Goal: Information Seeking & Learning: Compare options

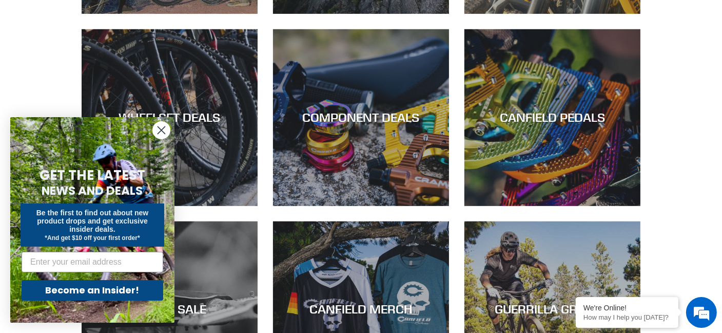
scroll to position [616, 0]
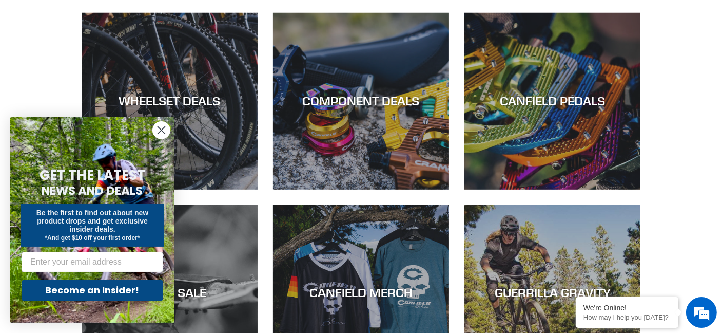
click at [162, 130] on circle "Close dialog" at bounding box center [161, 130] width 17 height 17
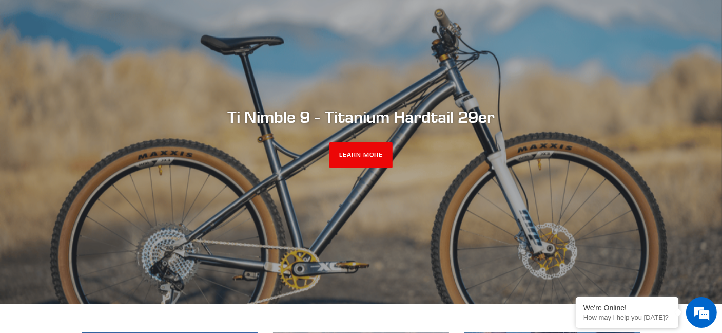
scroll to position [0, 0]
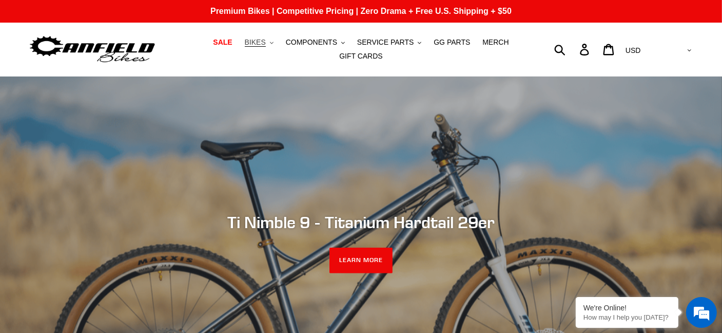
click at [245, 44] on span "BIKES" at bounding box center [255, 42] width 21 height 9
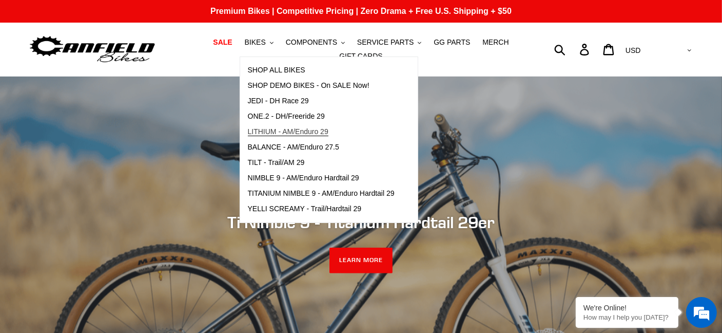
click at [275, 136] on span "LITHIUM - AM/Enduro 29" at bounding box center [288, 131] width 81 height 9
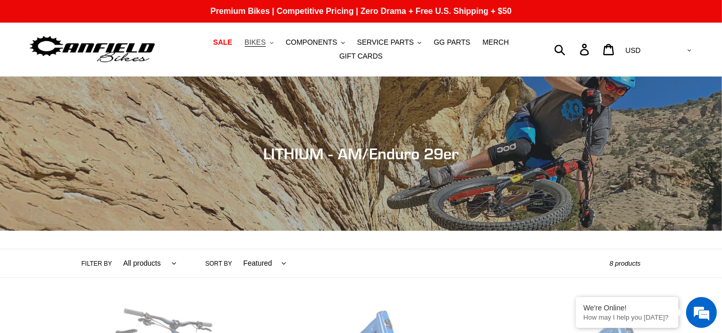
click at [270, 45] on icon ".cls-1{fill:#231f20}" at bounding box center [272, 43] width 4 height 4
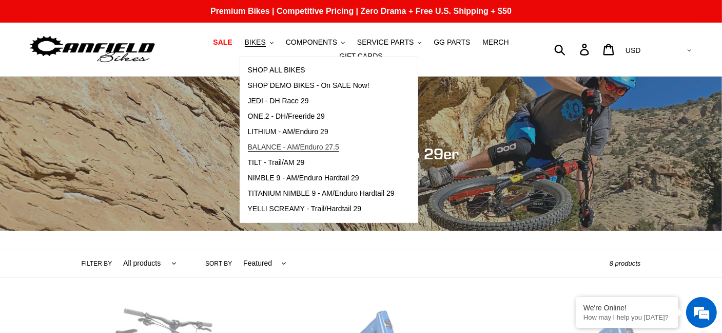
click at [283, 145] on link "BALANCE - AM/Enduro 27.5" at bounding box center [321, 147] width 162 height 15
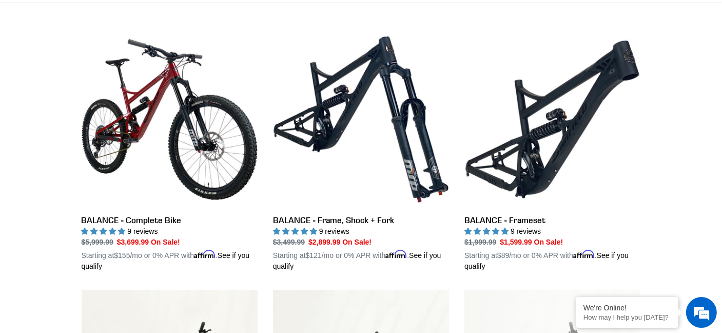
scroll to position [257, 0]
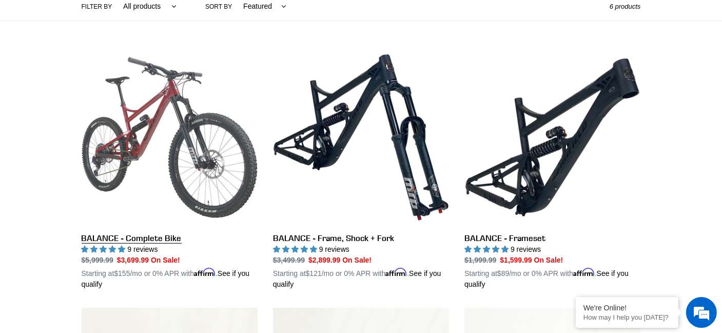
click at [136, 110] on link "BALANCE - Complete Bike" at bounding box center [170, 169] width 176 height 240
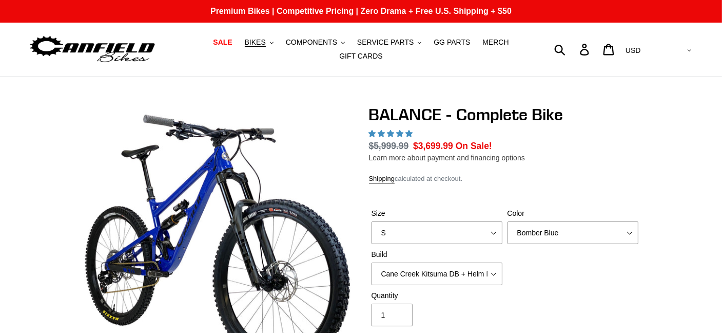
select select "highest-rating"
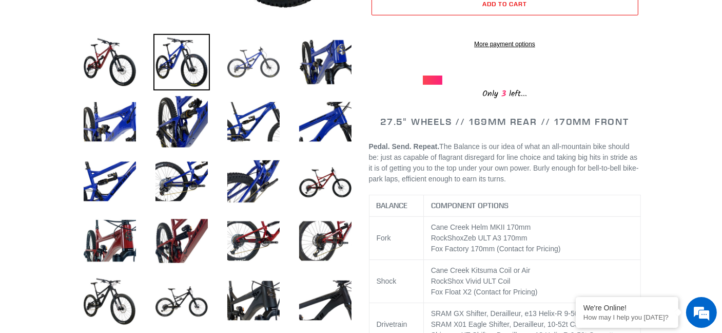
click at [258, 64] on img at bounding box center [253, 62] width 56 height 56
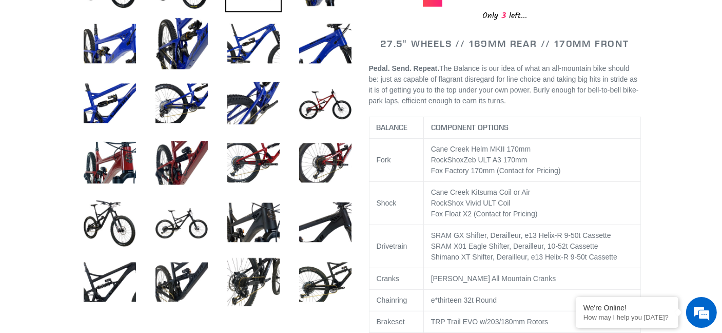
scroll to position [462, 0]
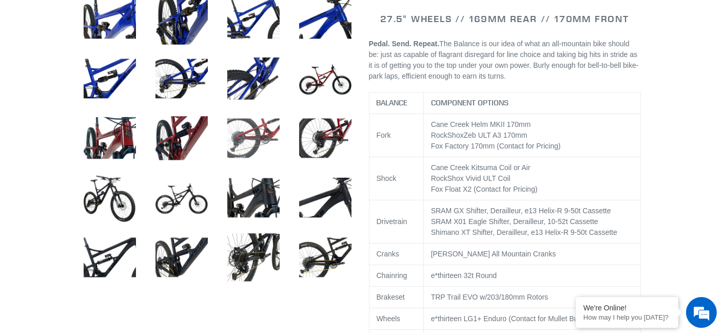
click at [257, 133] on img at bounding box center [253, 138] width 56 height 56
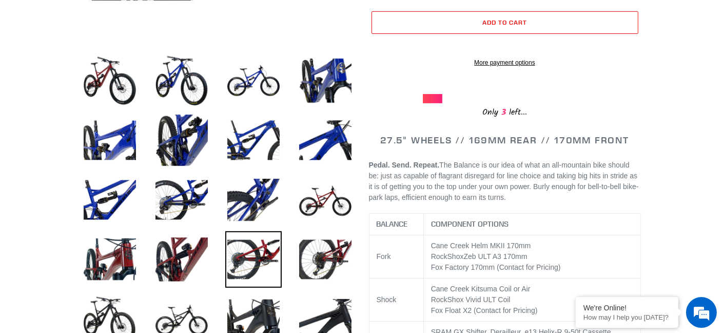
scroll to position [411, 0]
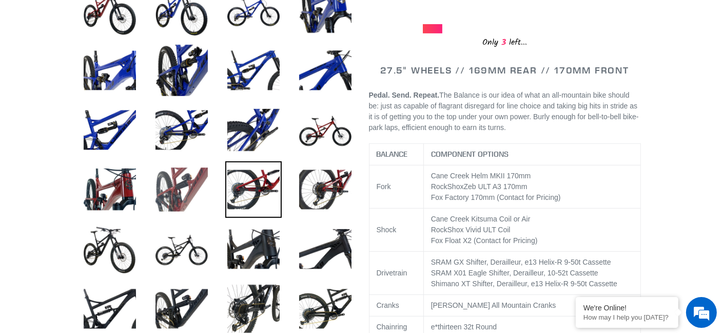
click at [192, 184] on img at bounding box center [182, 189] width 56 height 56
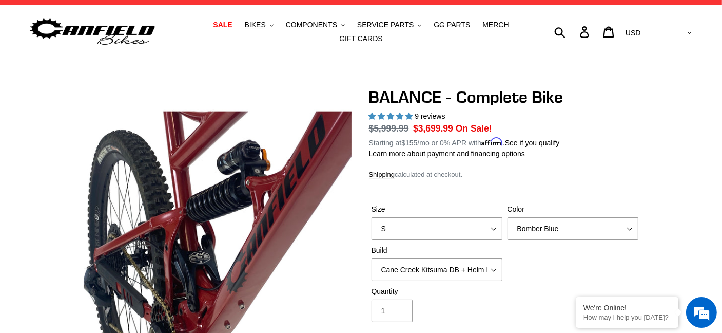
scroll to position [0, 0]
